Goal: Information Seeking & Learning: Understand process/instructions

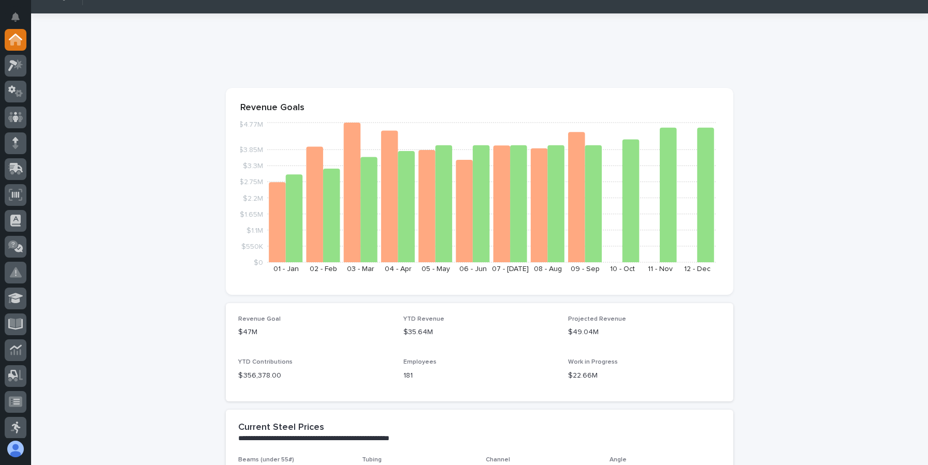
scroll to position [20, 0]
click at [22, 114] on icon at bounding box center [15, 117] width 15 height 12
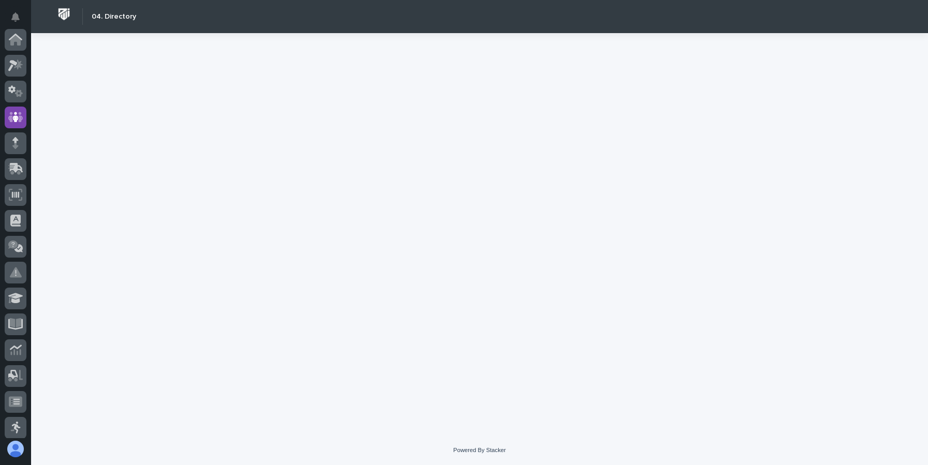
scroll to position [78, 0]
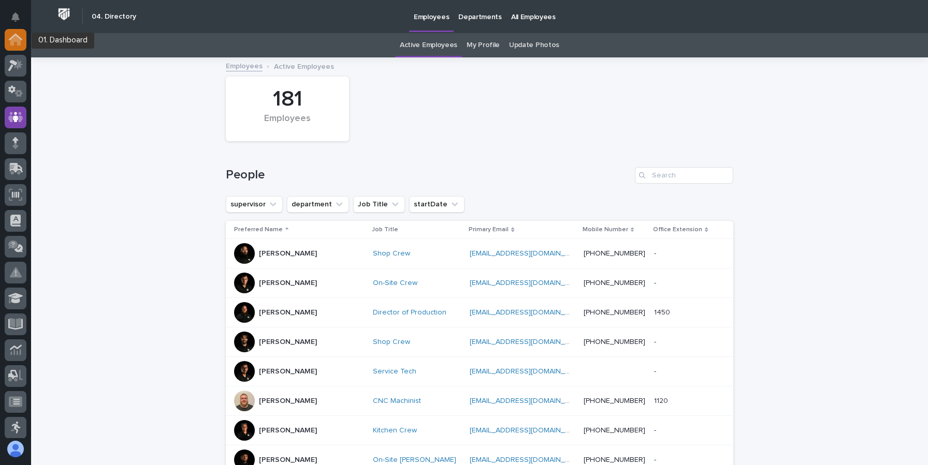
click at [16, 40] on icon at bounding box center [15, 40] width 10 height 10
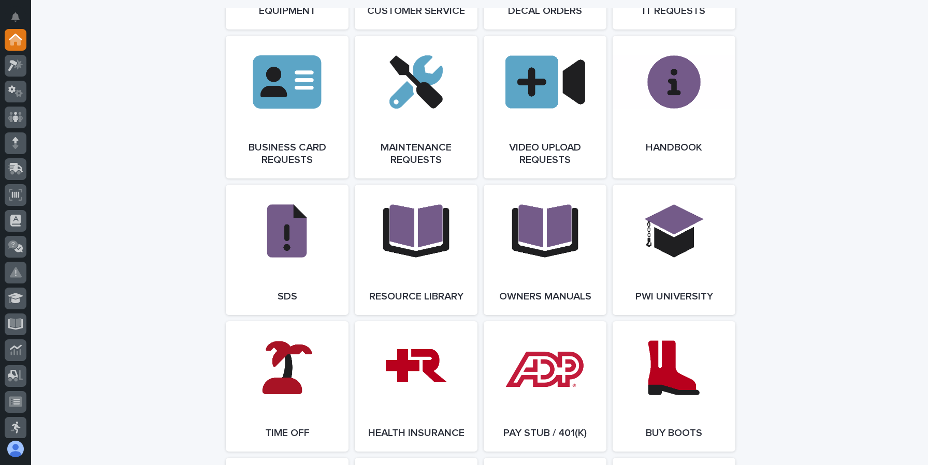
scroll to position [1630, 0]
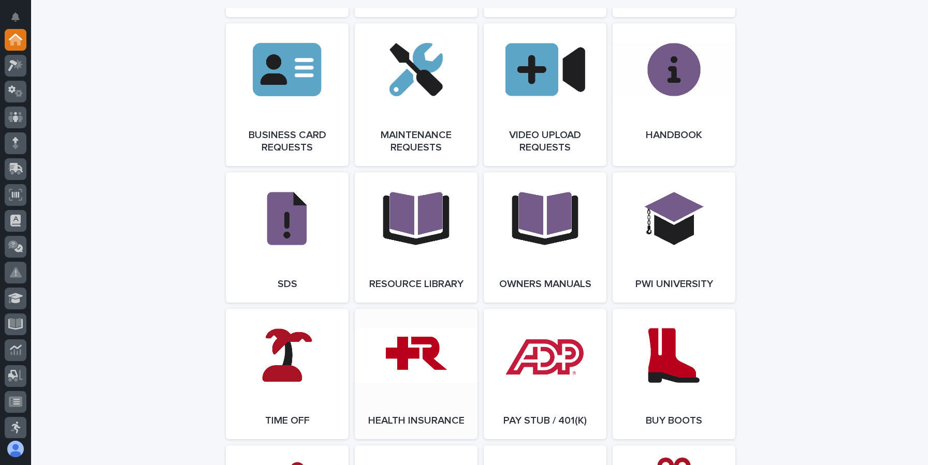
click at [418, 379] on link "Open Link" at bounding box center [416, 374] width 123 height 130
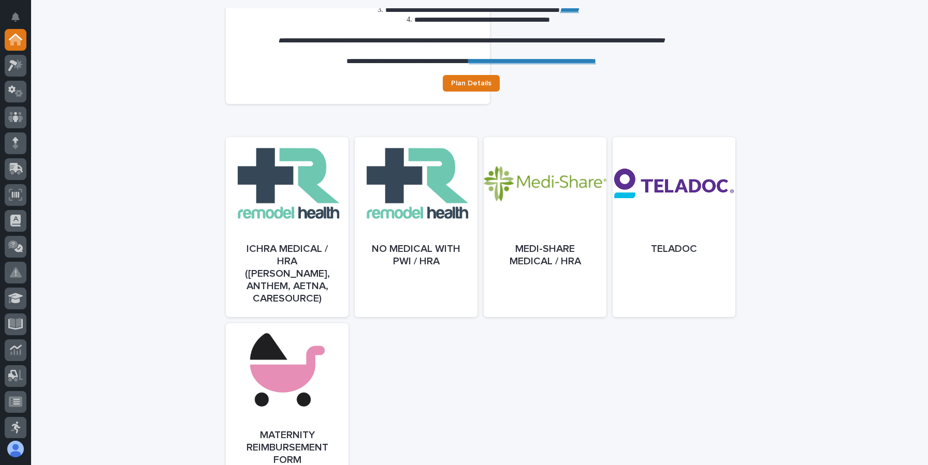
scroll to position [434, 0]
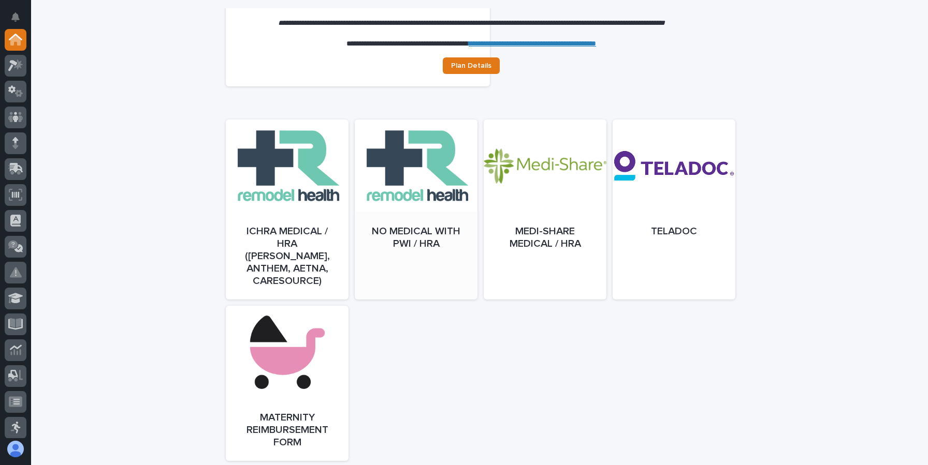
click at [426, 281] on div at bounding box center [416, 220] width 123 height 180
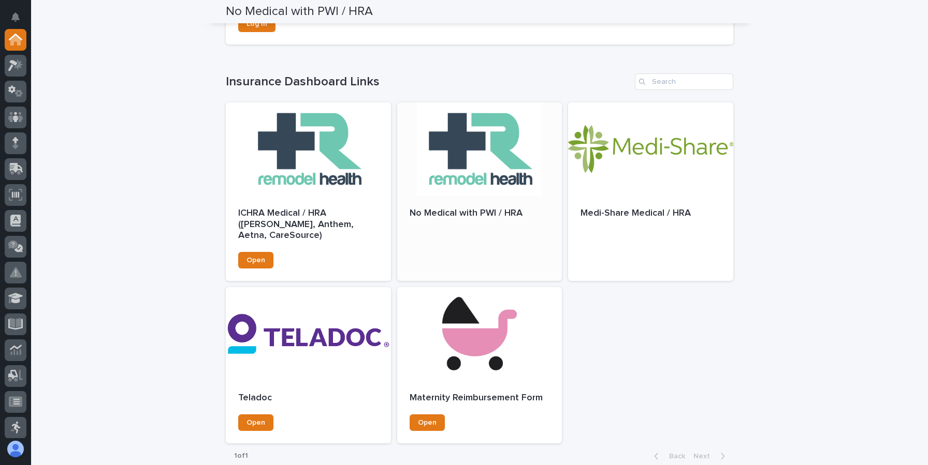
scroll to position [314, 0]
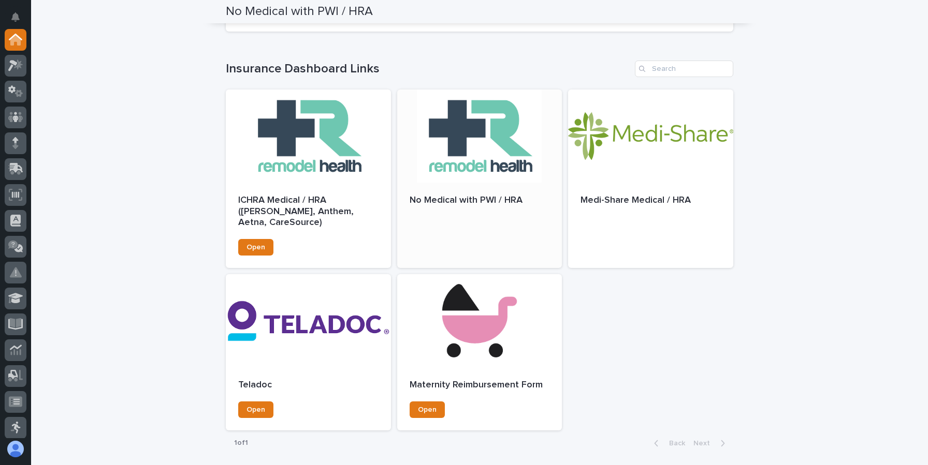
click at [444, 219] on div "No Medical with PWI / HRA" at bounding box center [479, 206] width 165 height 47
click at [466, 153] on div at bounding box center [479, 136] width 165 height 93
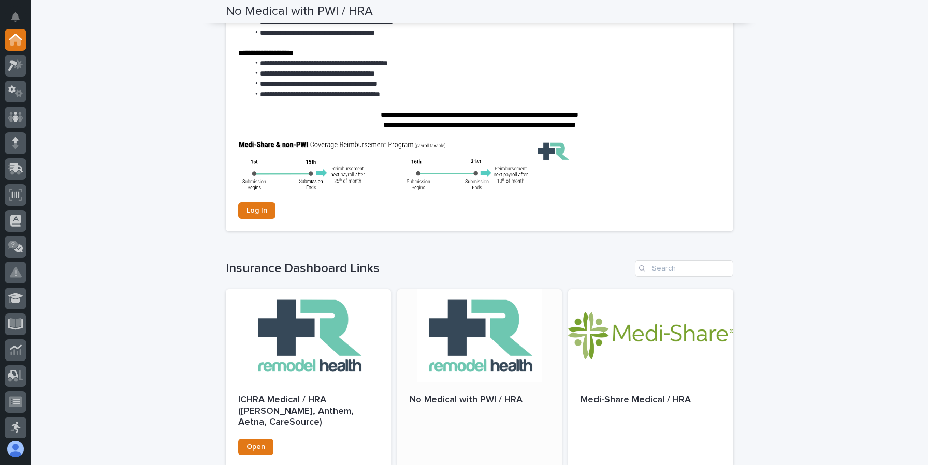
scroll to position [12, 0]
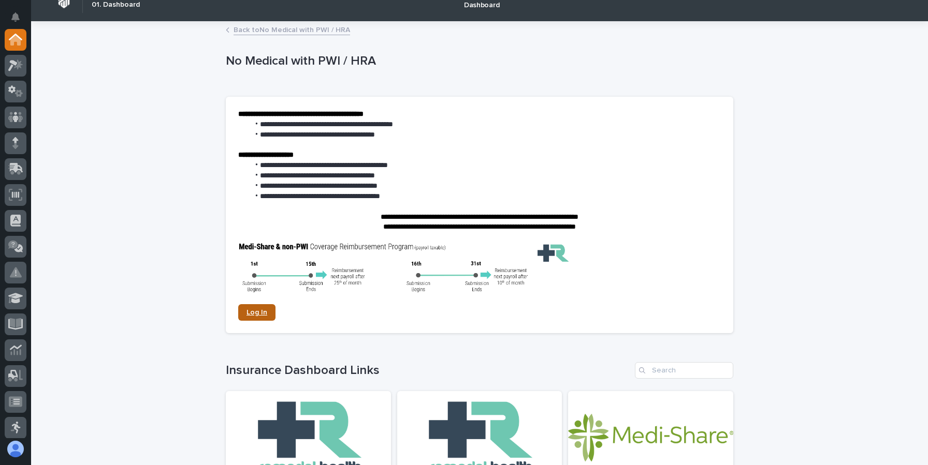
click at [259, 311] on span "Log In" at bounding box center [256, 312] width 21 height 7
